Goal: Information Seeking & Learning: Learn about a topic

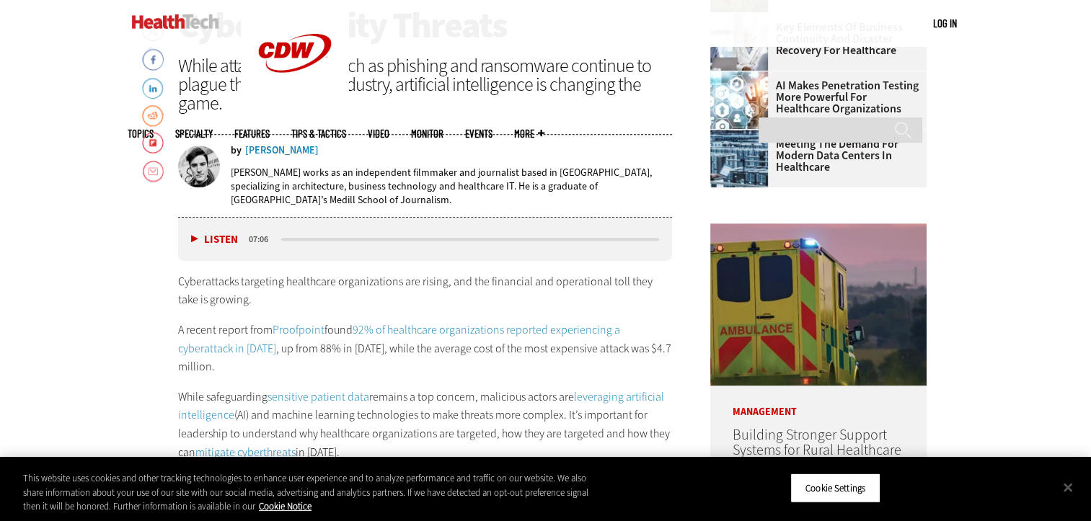
scroll to position [649, 0]
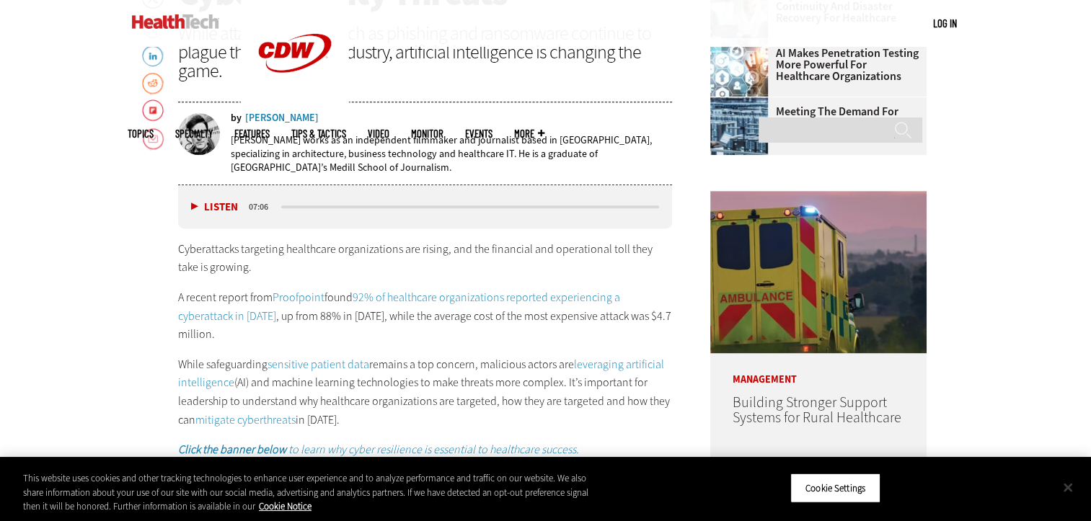
click at [1067, 486] on button "Close" at bounding box center [1068, 487] width 32 height 32
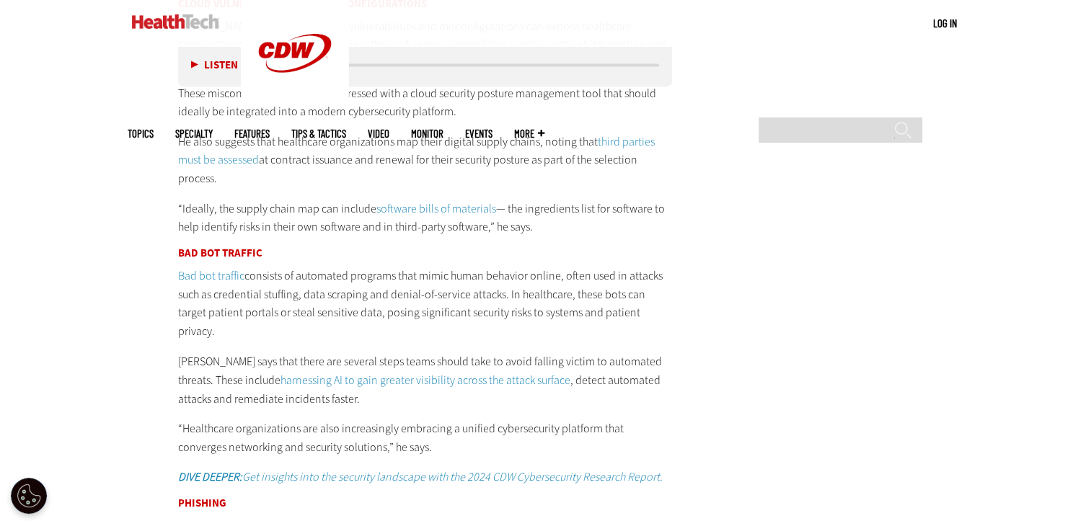
scroll to position [2523, 0]
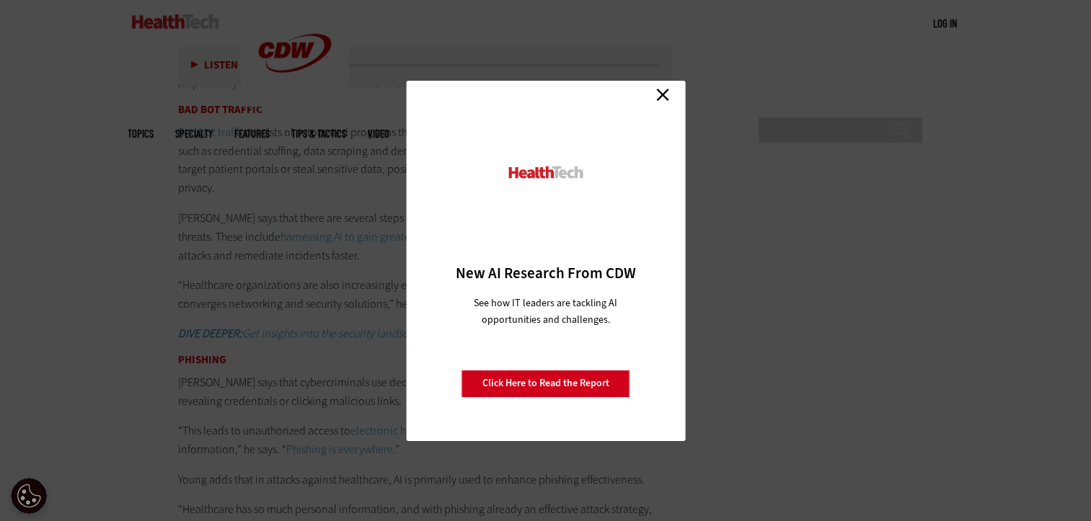
click at [663, 94] on link "Close" at bounding box center [663, 95] width 22 height 22
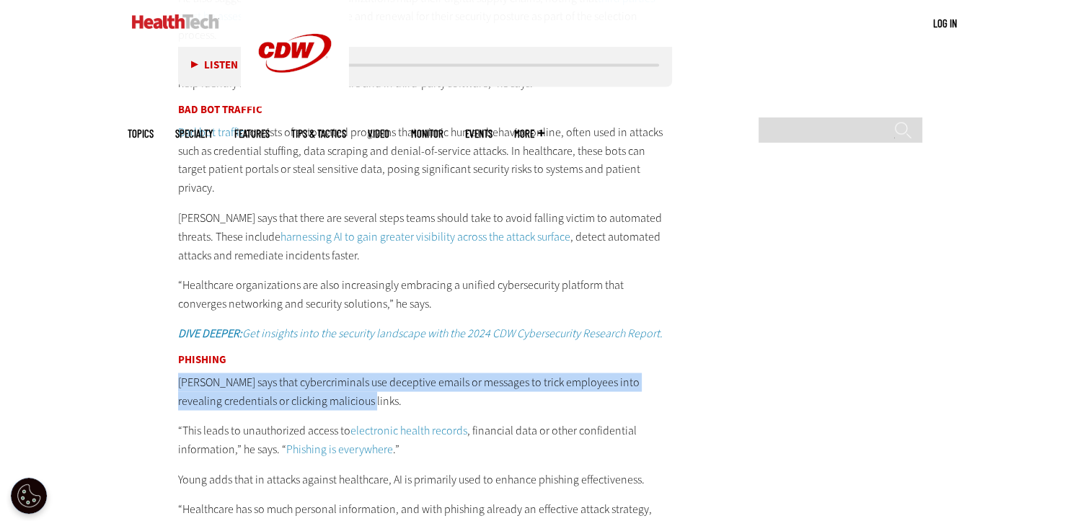
drag, startPoint x: 179, startPoint y: 340, endPoint x: 363, endPoint y: 367, distance: 185.8
click at [363, 373] on p "[PERSON_NAME] says that cybercriminals use deceptive emails or messages to tric…" at bounding box center [425, 391] width 495 height 37
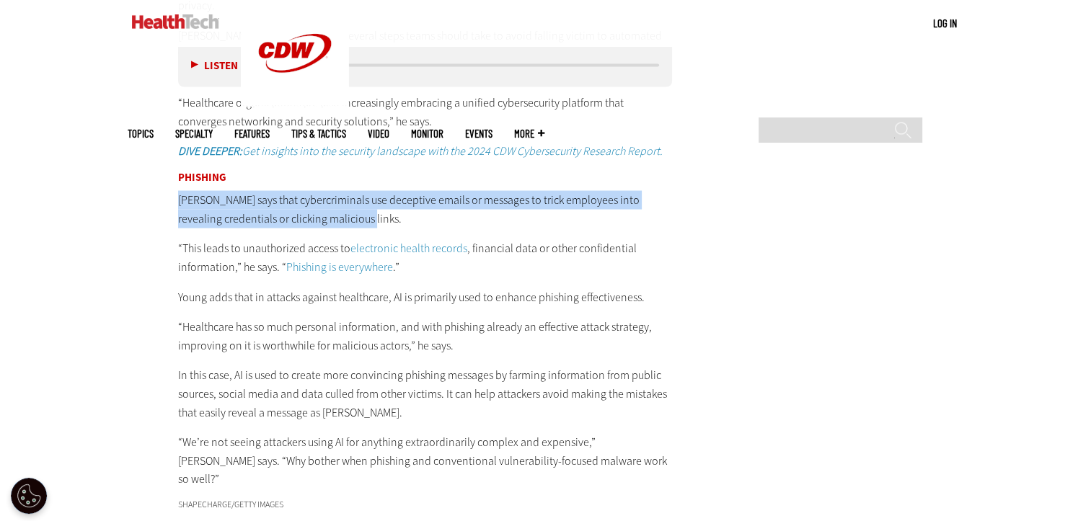
scroll to position [2739, 0]
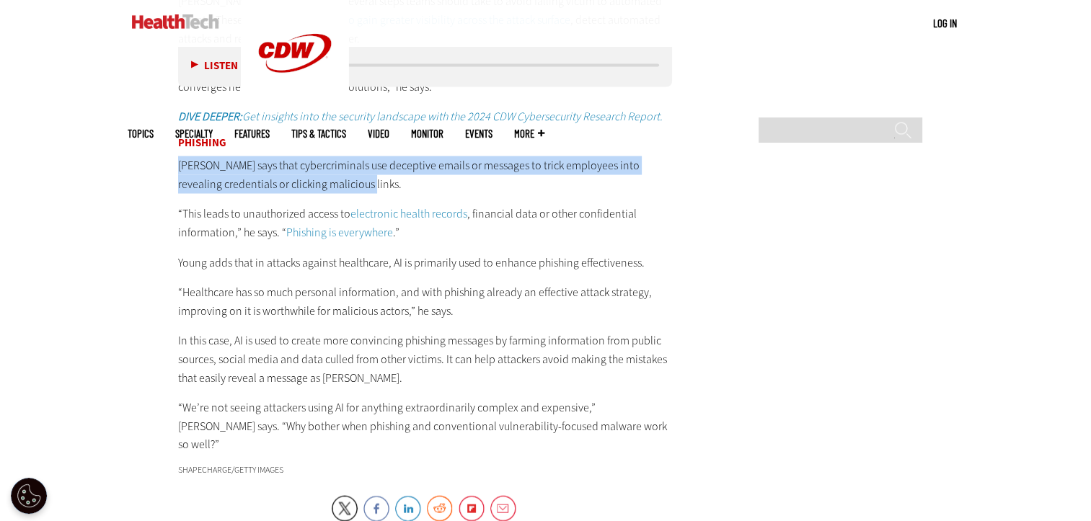
click at [232, 156] on p "[PERSON_NAME] says that cybercriminals use deceptive emails or messages to tric…" at bounding box center [425, 174] width 495 height 37
click at [373, 156] on p "[PERSON_NAME] says that cybercriminals use deceptive emails or messages to tric…" at bounding box center [425, 174] width 495 height 37
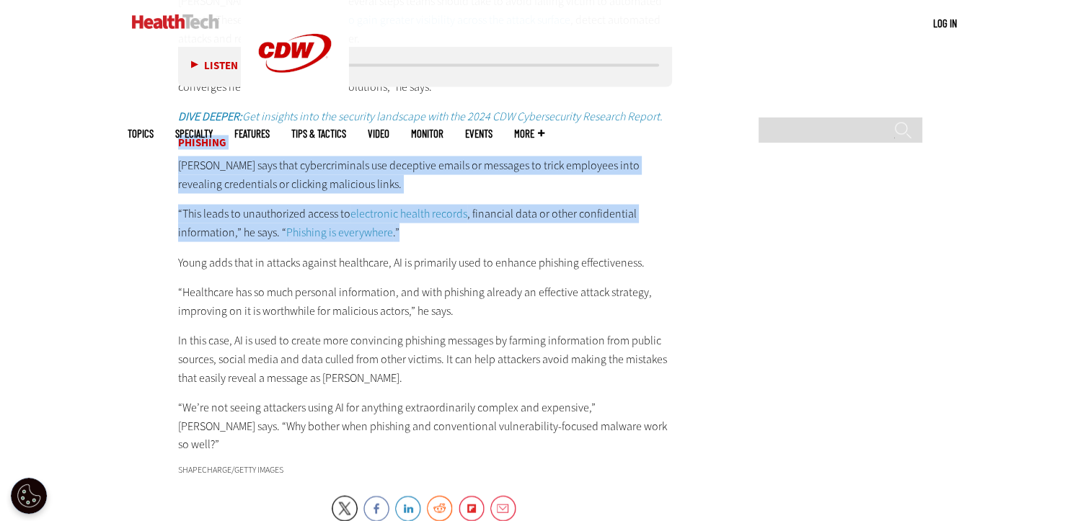
drag, startPoint x: 177, startPoint y: 109, endPoint x: 406, endPoint y: 200, distance: 246.2
click at [406, 200] on div "Cloud Vulnerabilities and Misconfigurations Young explains that cloud vulnerabi…" at bounding box center [425, 46] width 495 height 815
drag, startPoint x: 406, startPoint y: 200, endPoint x: 374, endPoint y: 184, distance: 35.8
copy div "[PERSON_NAME] says that cybercriminals use deceptive emails or messages to tric…"
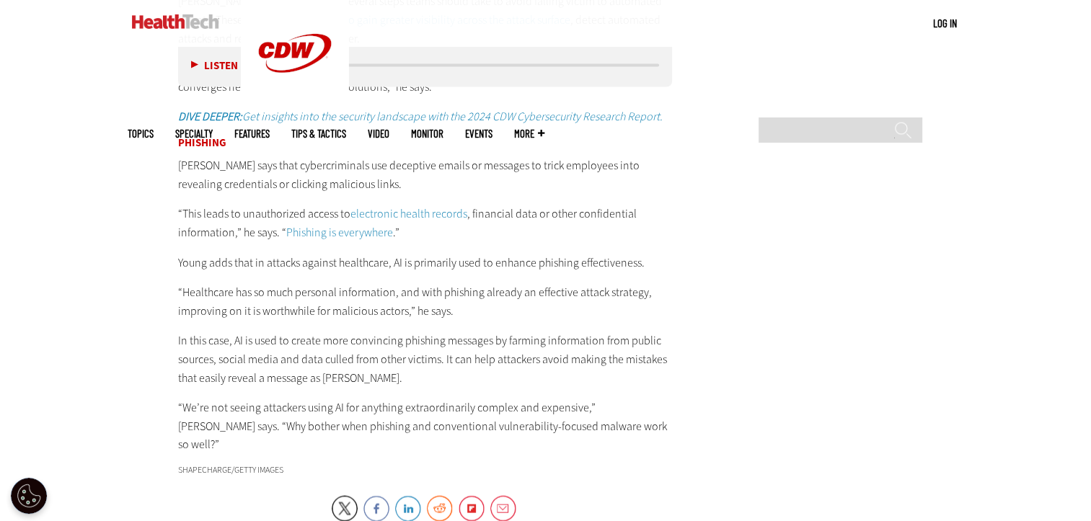
click at [316, 254] on p "Young adds that in attacks against healthcare, AI is primarily used to enhance …" at bounding box center [425, 263] width 495 height 19
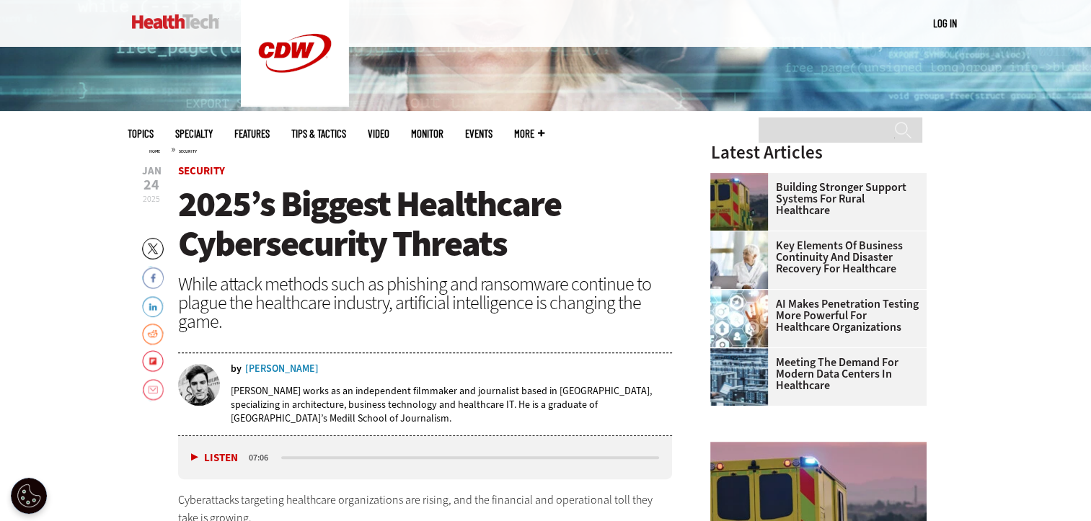
scroll to position [433, 0]
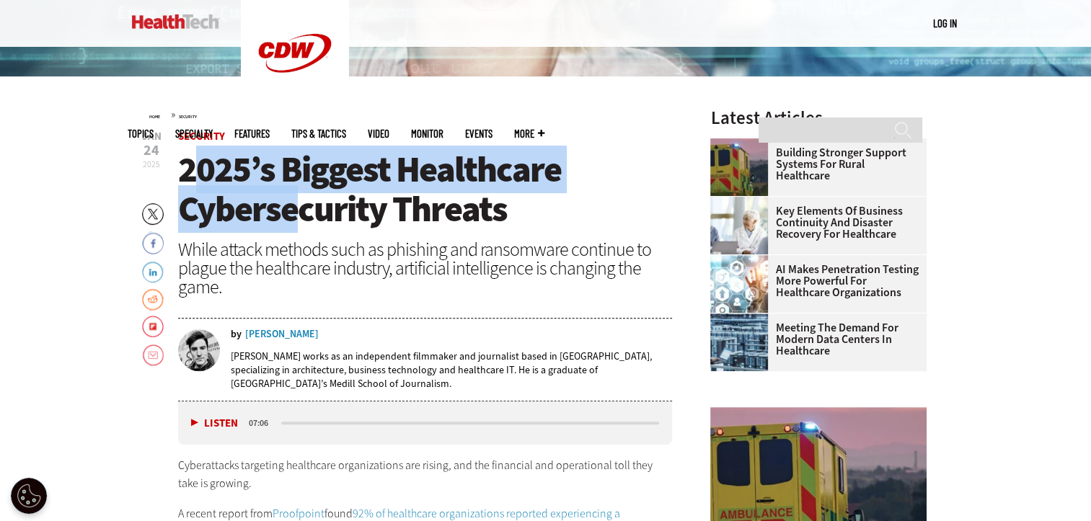
drag, startPoint x: 187, startPoint y: 171, endPoint x: 303, endPoint y: 206, distance: 121.3
click at [303, 206] on span "2025’s Biggest Healthcare Cybersecurity Threats" at bounding box center [369, 189] width 383 height 87
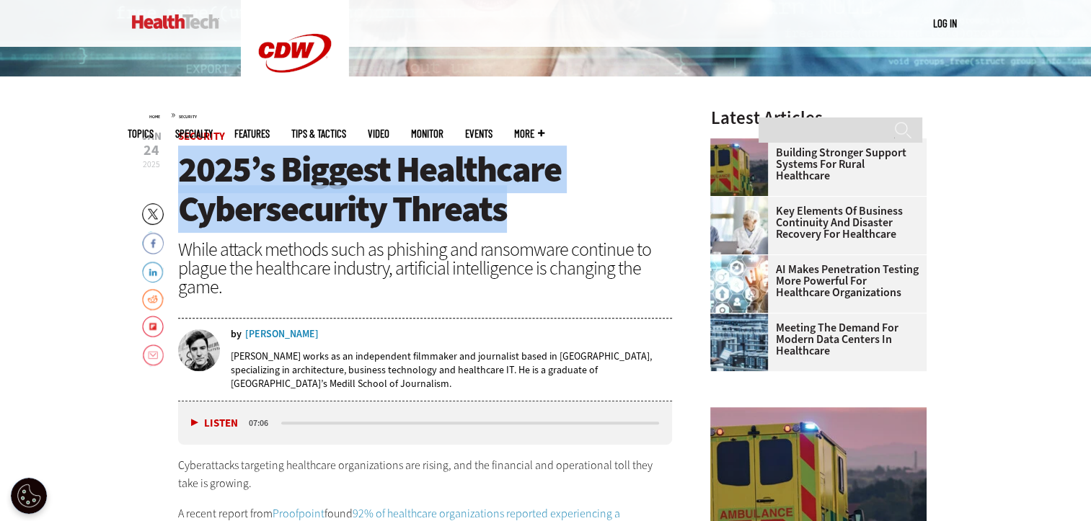
drag, startPoint x: 177, startPoint y: 161, endPoint x: 544, endPoint y: 224, distance: 372.9
copy span "2025’s Biggest Healthcare Cybersecurity Threats"
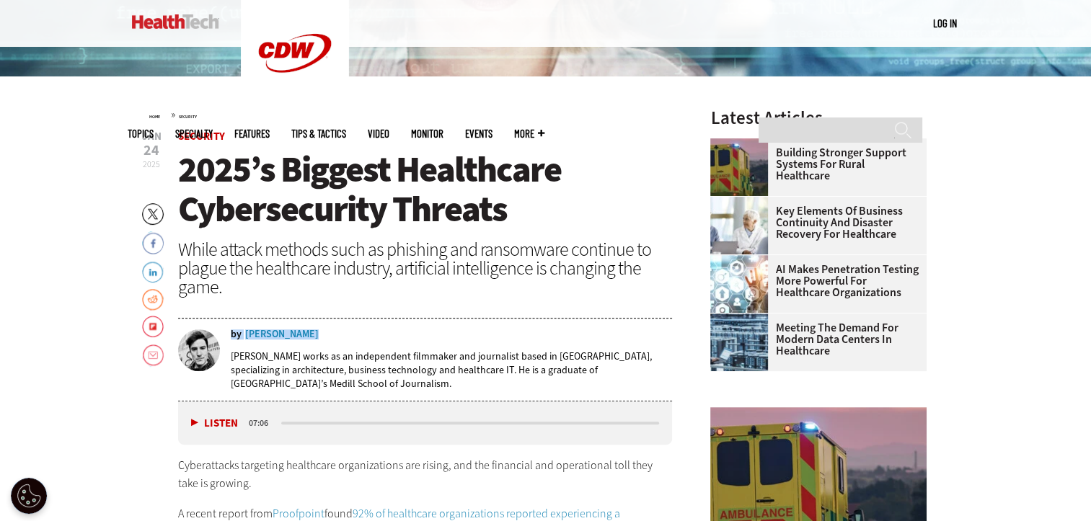
drag, startPoint x: 303, startPoint y: 331, endPoint x: 309, endPoint y: 339, distance: 9.4
click at [309, 339] on div "by [PERSON_NAME] [PERSON_NAME] works as an independent filmmaker and journalist…" at bounding box center [425, 364] width 495 height 71
drag, startPoint x: 309, startPoint y: 339, endPoint x: 283, endPoint y: 336, distance: 26.1
copy div "by [PERSON_NAME]"
click at [159, 155] on span "24" at bounding box center [151, 150] width 19 height 14
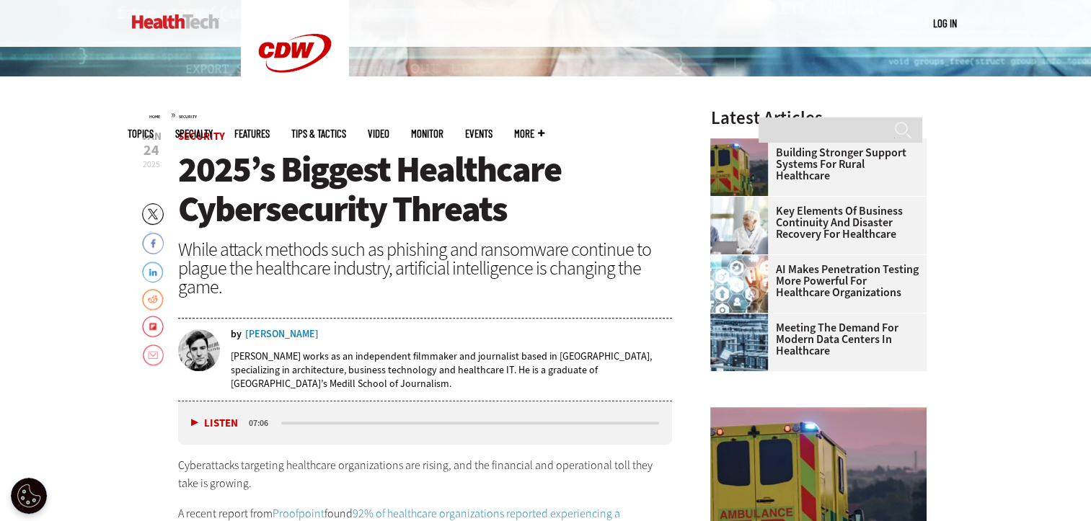
click at [152, 146] on span "24" at bounding box center [151, 150] width 19 height 14
drag, startPoint x: 141, startPoint y: 137, endPoint x: 157, endPoint y: 161, distance: 28.6
click at [157, 161] on span "[DATE]" at bounding box center [151, 149] width 19 height 37
drag, startPoint x: 157, startPoint y: 161, endPoint x: 151, endPoint y: 155, distance: 8.2
copy span "[DATE]"
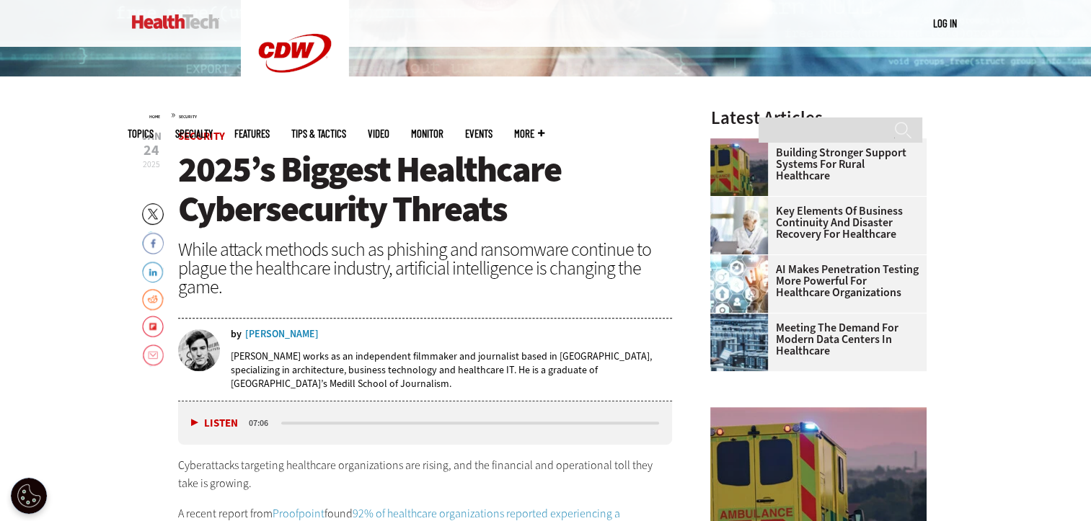
click at [285, 116] on div "Home » Security" at bounding box center [410, 115] width 523 height 12
click at [507, 298] on header "[DATE] Twitter Facebook LinkedIn Reddit Flipboard Email Security 2025’s Biggest…" at bounding box center [425, 266] width 495 height 270
